Goal: Understand process/instructions: Learn how to perform a task or action

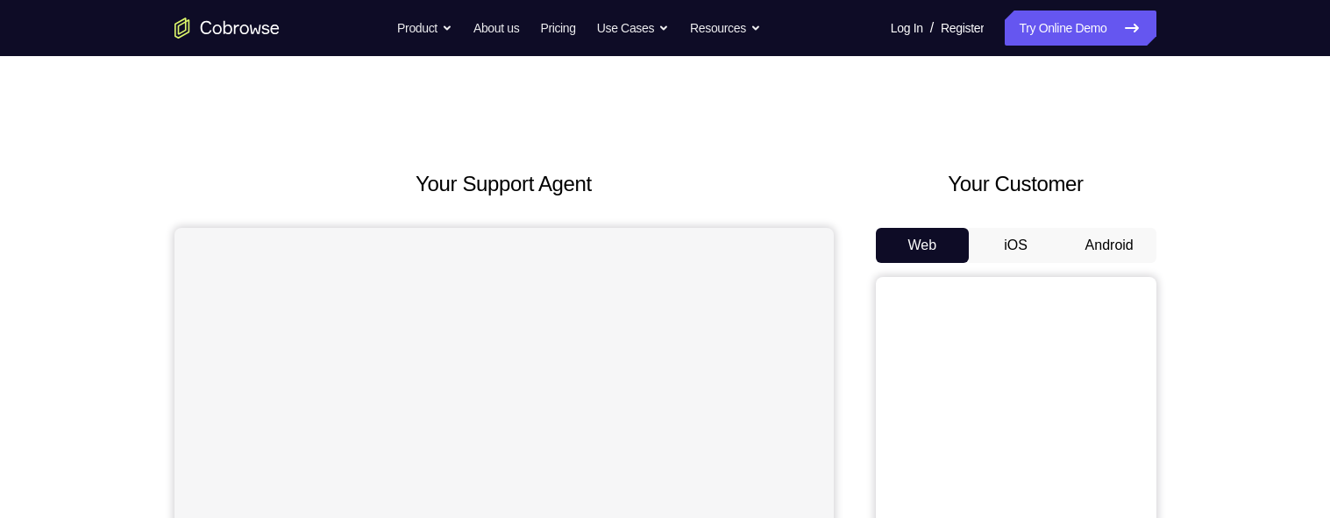
click at [1129, 239] on button "Android" at bounding box center [1110, 245] width 94 height 35
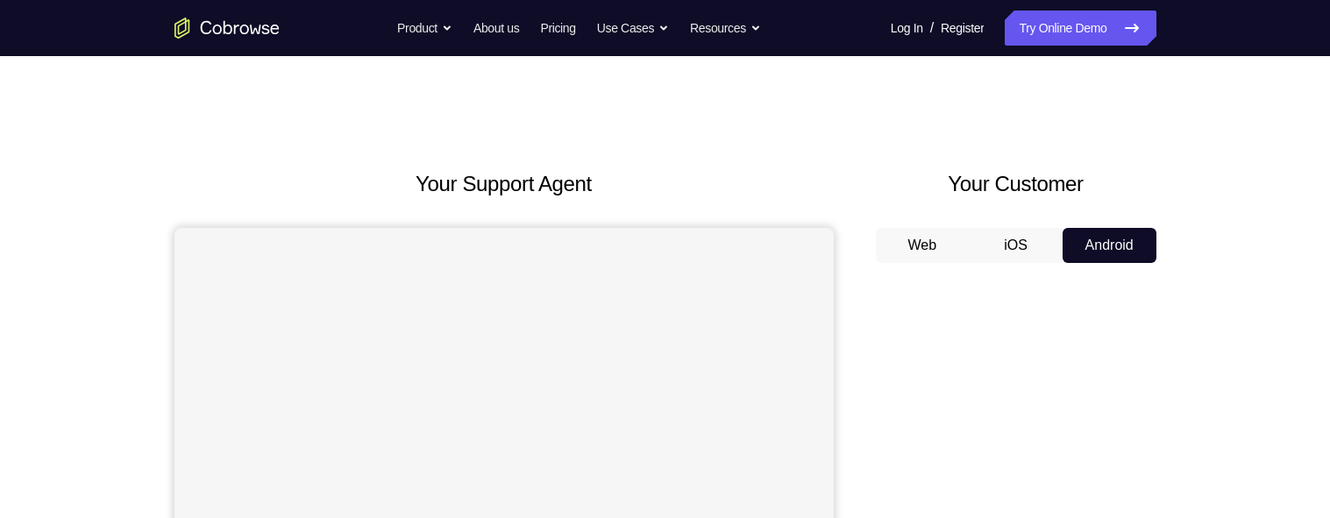
scroll to position [185, 0]
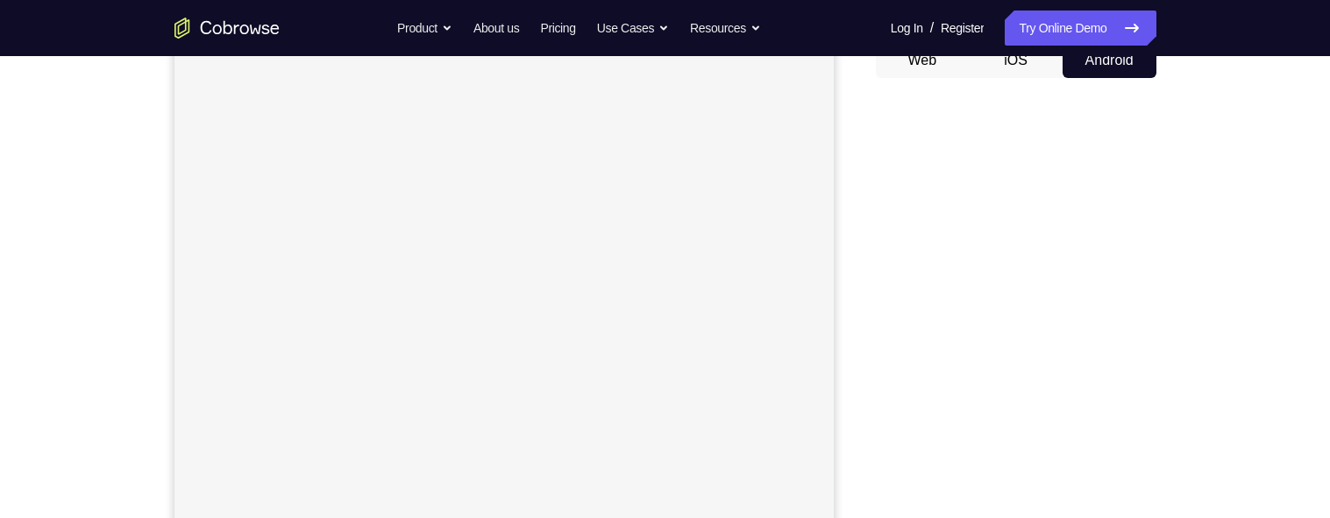
click at [1015, 317] on div "Your Support Agent Your Customer Web iOS Android Next Steps We’d be happy to gi…" at bounding box center [665, 449] width 1122 height 1157
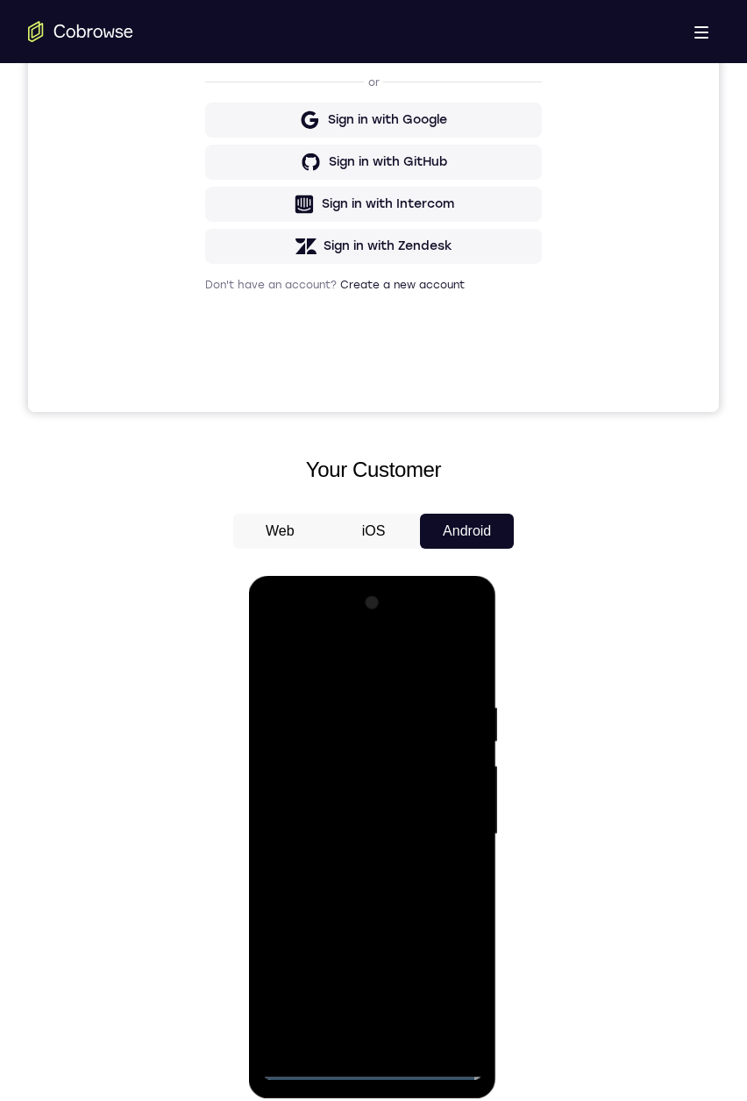
scroll to position [459, 0]
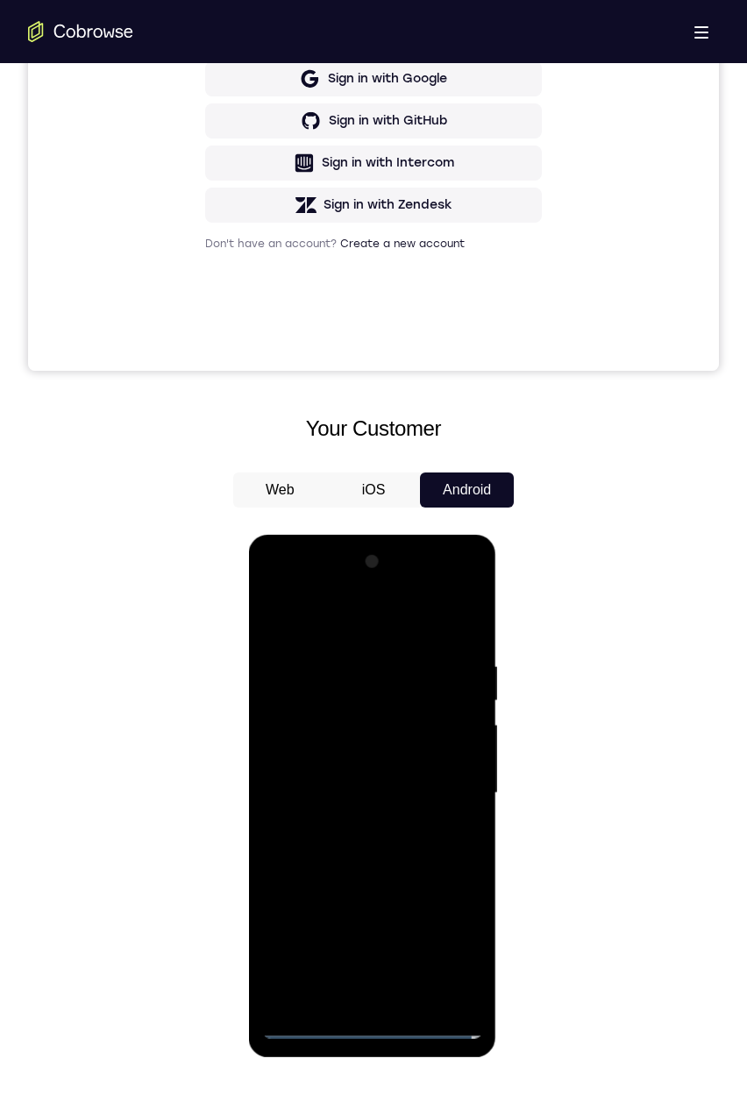
click at [370, 517] on div at bounding box center [371, 793] width 221 height 491
click at [363, 517] on div at bounding box center [371, 793] width 221 height 491
click at [367, 517] on div at bounding box center [371, 793] width 221 height 491
click at [373, 517] on div at bounding box center [371, 793] width 221 height 491
click at [378, 517] on div at bounding box center [371, 793] width 221 height 491
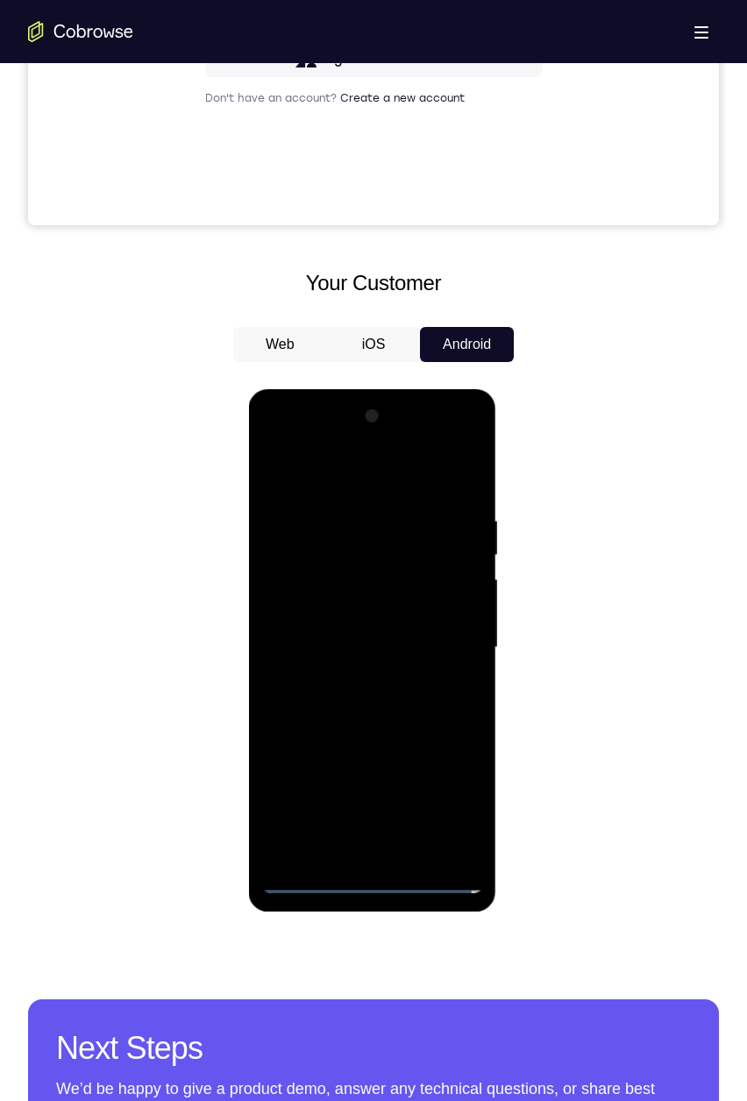
scroll to position [605, 0]
click at [375, 517] on div at bounding box center [371, 647] width 221 height 491
click at [374, 517] on div at bounding box center [371, 647] width 221 height 491
click at [380, 517] on div at bounding box center [371, 647] width 221 height 491
click at [381, 517] on div at bounding box center [371, 647] width 221 height 491
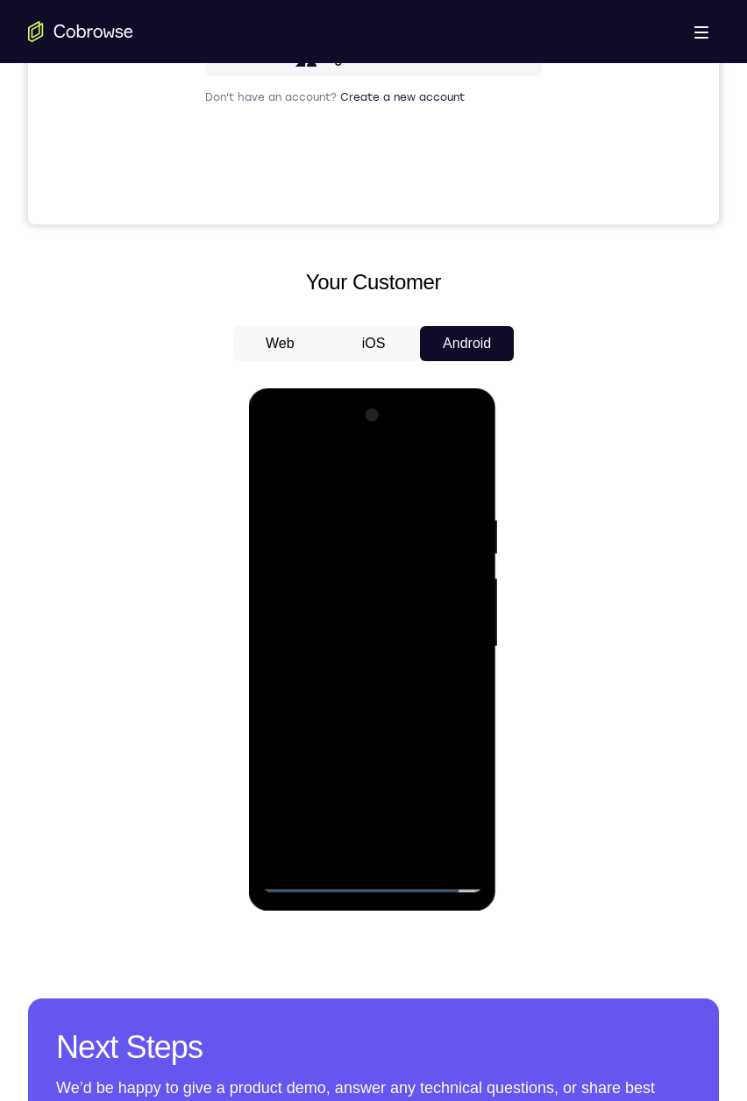
click at [458, 517] on div at bounding box center [371, 647] width 221 height 491
click at [460, 517] on div at bounding box center [371, 647] width 221 height 491
click at [448, 517] on div at bounding box center [371, 647] width 221 height 491
click at [451, 517] on div at bounding box center [371, 647] width 221 height 491
click at [459, 517] on div at bounding box center [371, 647] width 221 height 491
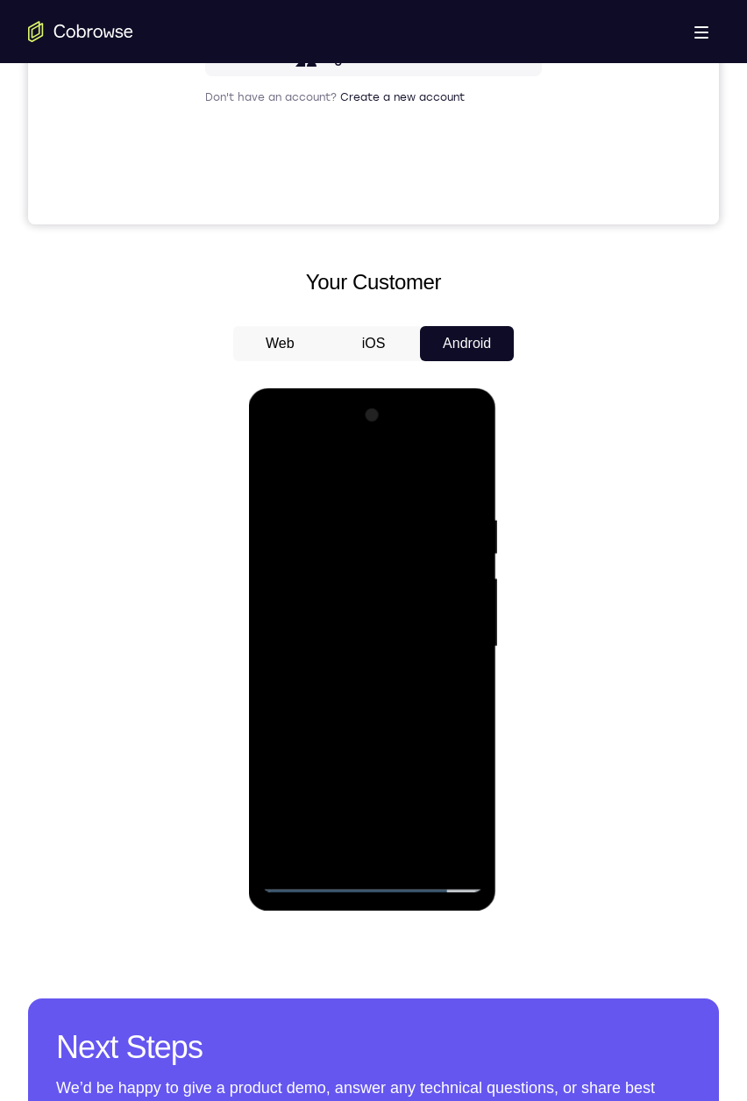
click at [283, 431] on div at bounding box center [371, 647] width 221 height 491
click at [345, 517] on div at bounding box center [371, 647] width 221 height 491
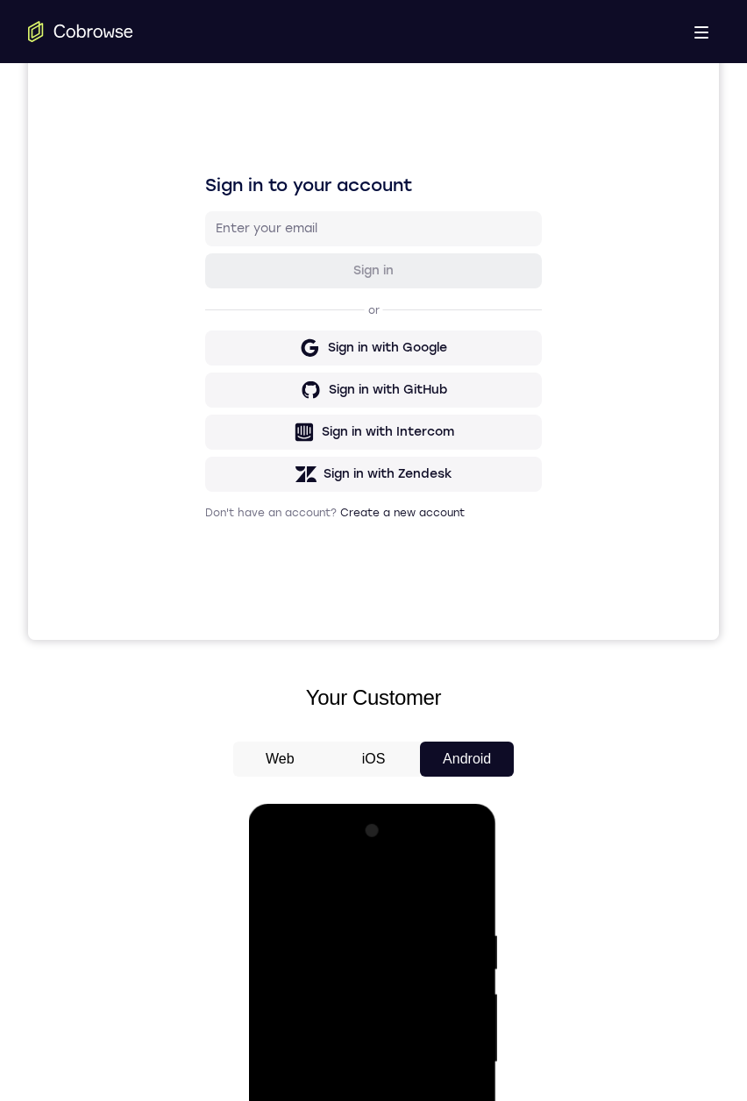
scroll to position [478, 0]
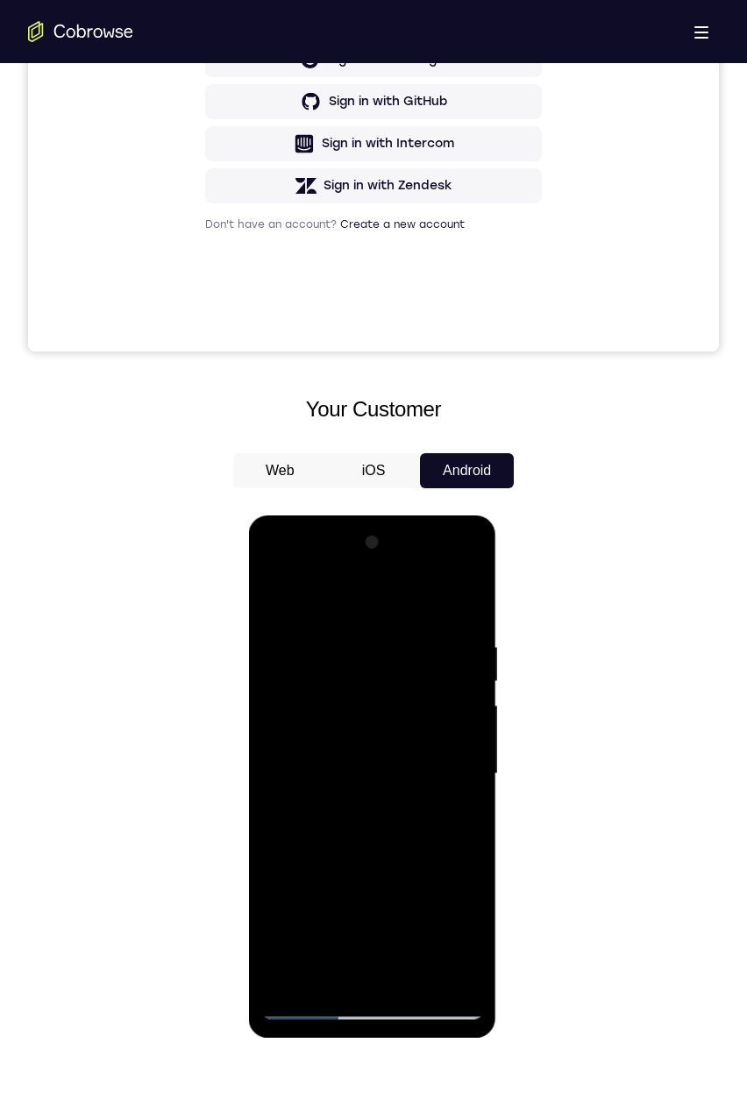
click at [303, 517] on div at bounding box center [371, 774] width 221 height 491
click at [272, 517] on div at bounding box center [371, 774] width 221 height 491
click at [375, 517] on div at bounding box center [371, 774] width 221 height 491
click at [392, 517] on div at bounding box center [371, 774] width 221 height 491
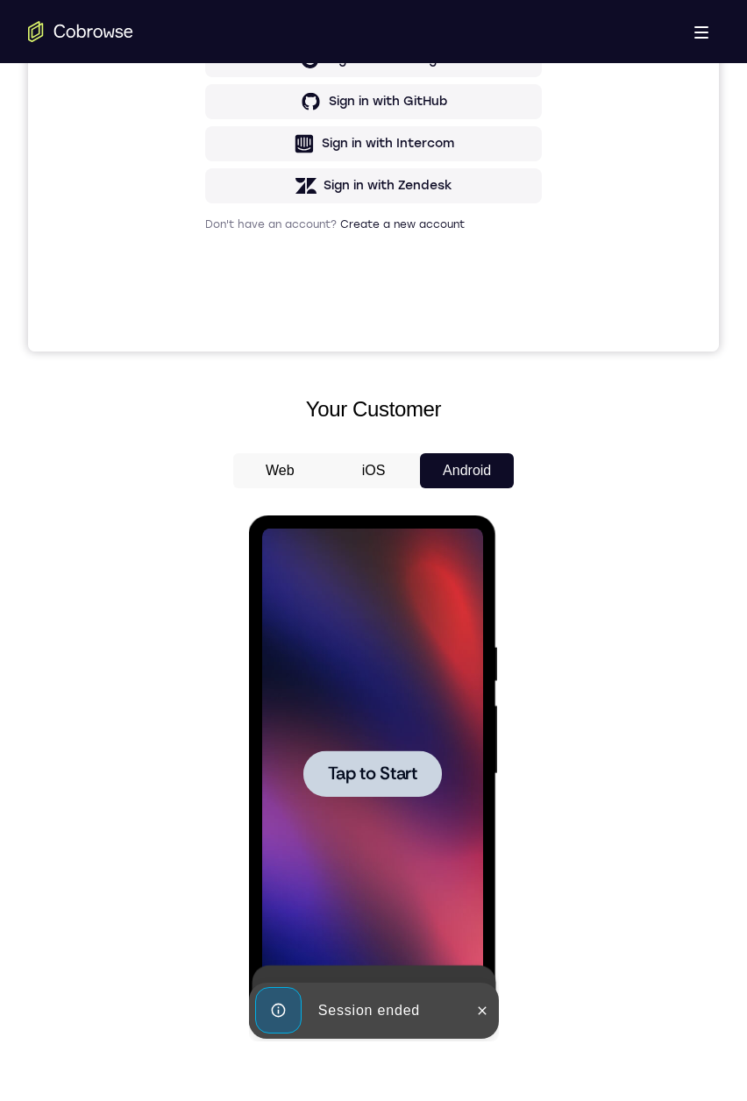
click at [413, 517] on div at bounding box center [371, 774] width 221 height 491
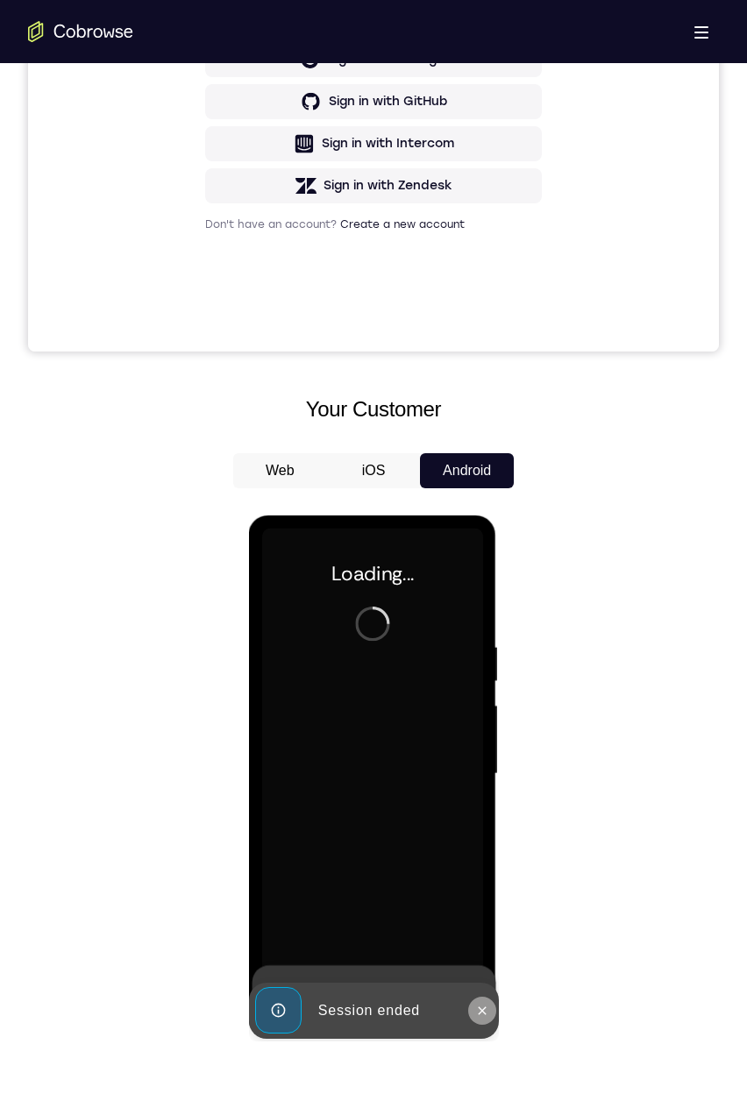
click at [493, 517] on button at bounding box center [481, 1011] width 28 height 28
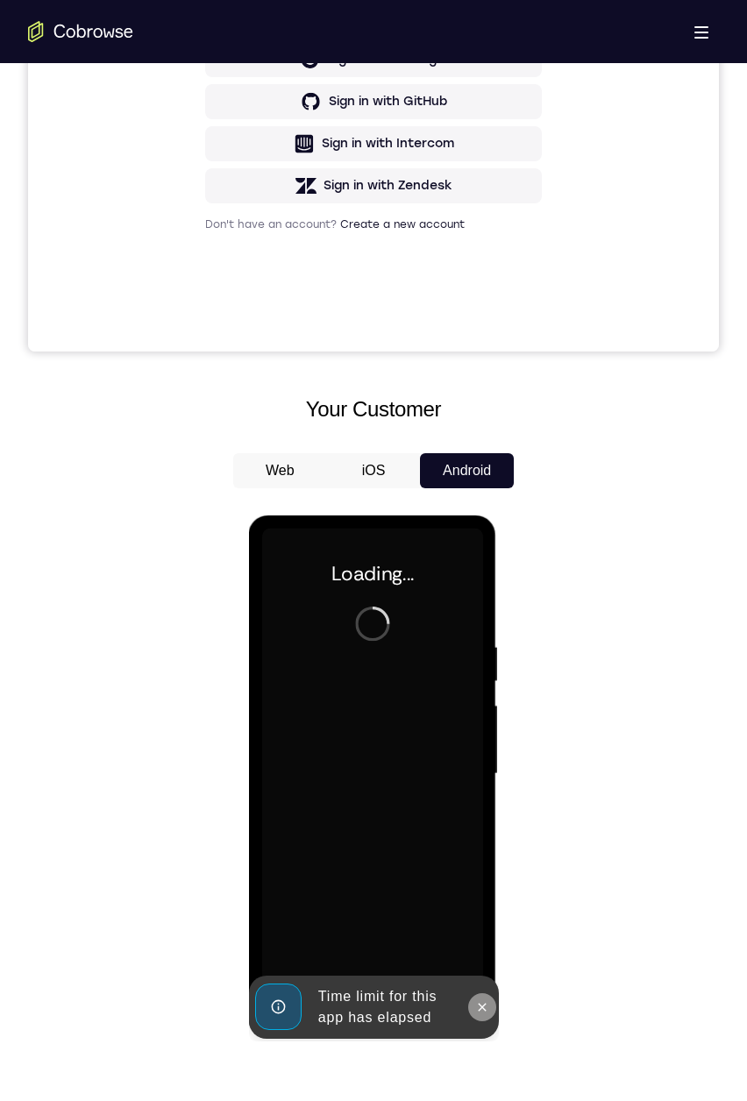
click at [487, 517] on icon at bounding box center [481, 1008] width 14 height 14
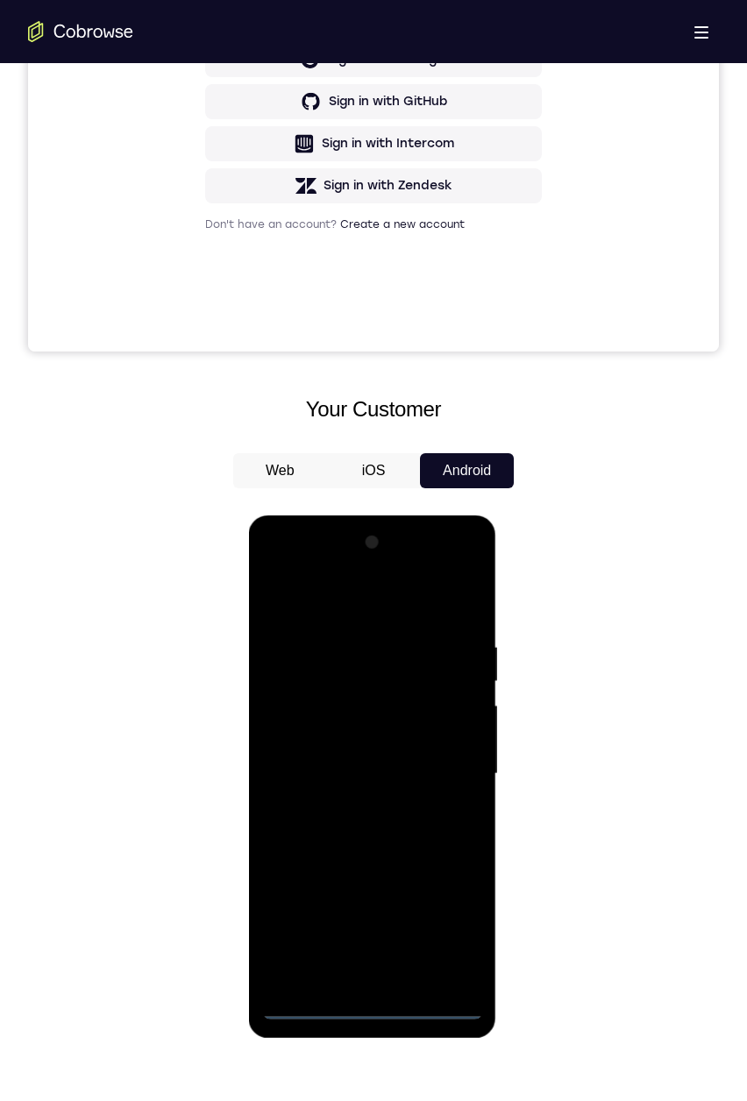
click at [367, 517] on div at bounding box center [371, 774] width 221 height 491
click at [374, 517] on div at bounding box center [371, 774] width 221 height 491
click at [445, 517] on div at bounding box center [371, 774] width 221 height 491
click at [452, 517] on div at bounding box center [371, 774] width 221 height 491
click at [346, 517] on div at bounding box center [371, 774] width 221 height 491
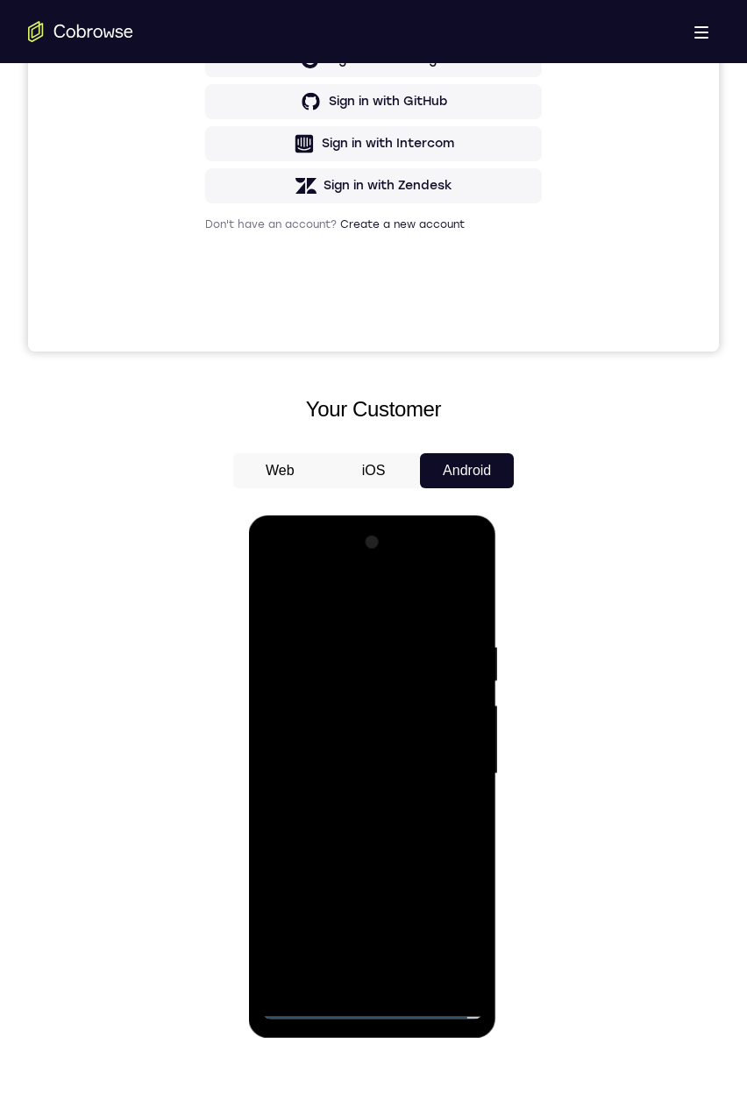
click at [327, 517] on div at bounding box center [371, 774] width 221 height 491
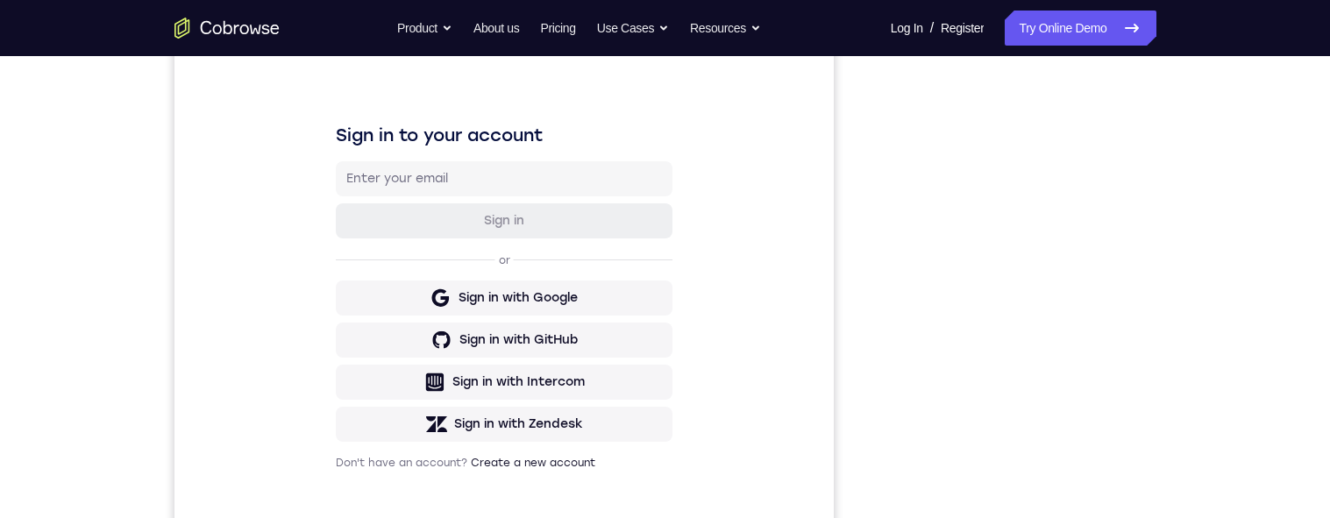
scroll to position [286, 0]
